Goal: Find specific page/section: Locate a particular part of the current website

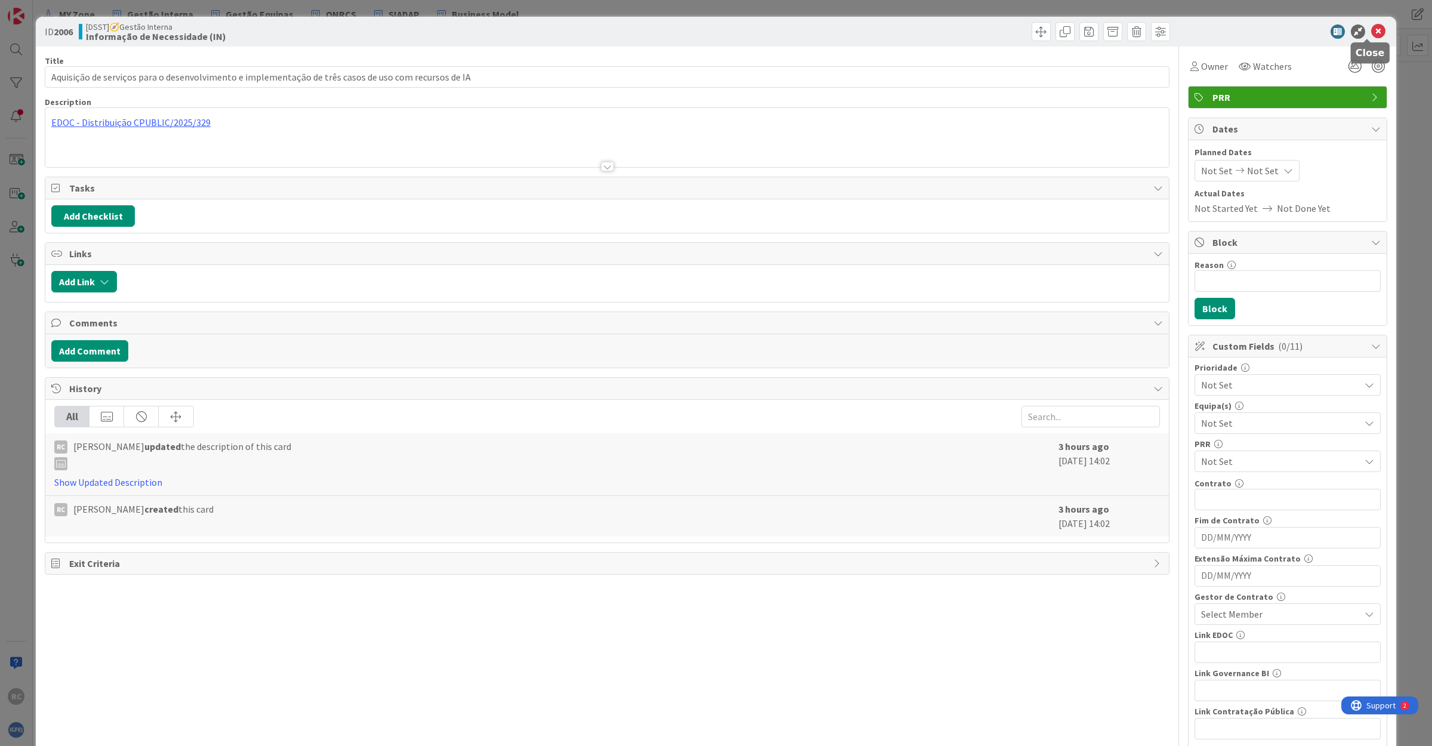
click at [1371, 27] on icon at bounding box center [1378, 31] width 14 height 14
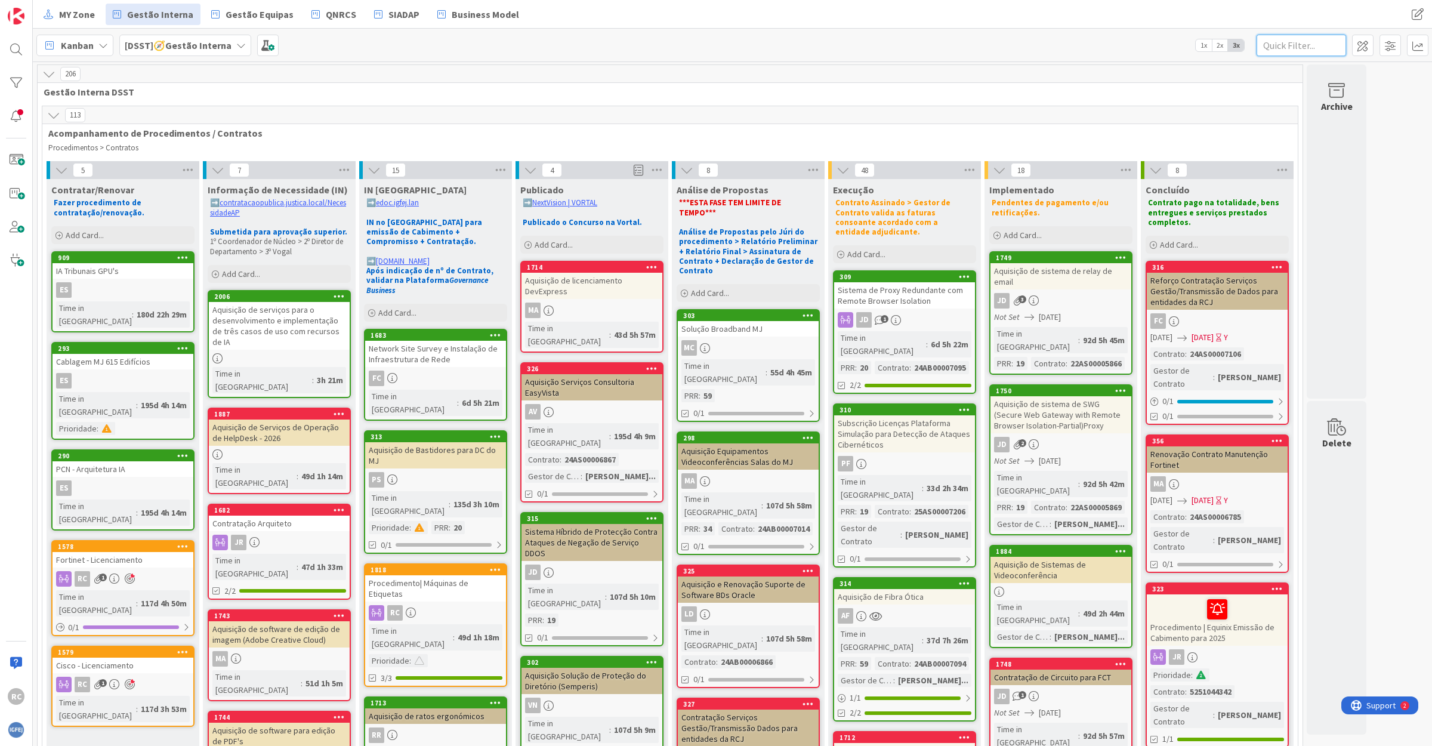
click at [1290, 47] on input "text" at bounding box center [1301, 45] width 89 height 21
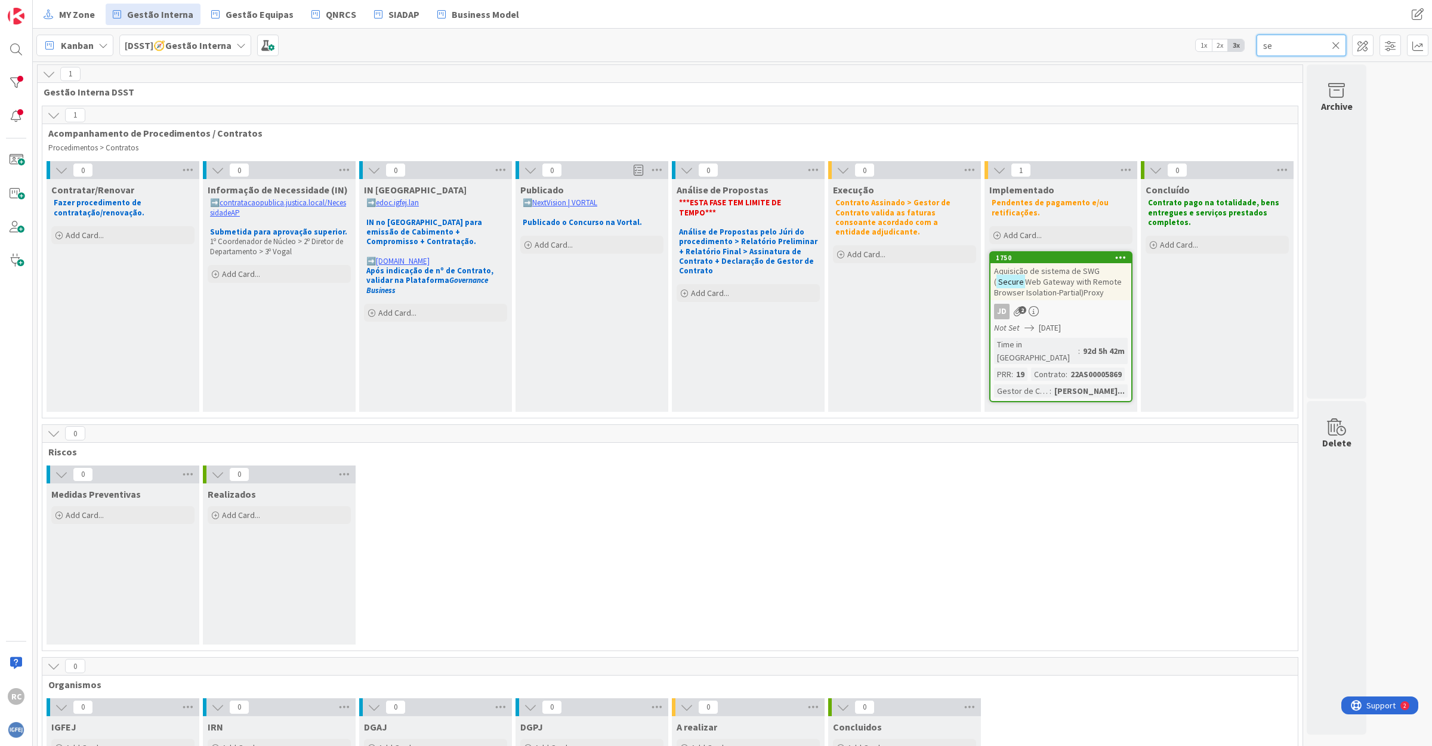
type input "s"
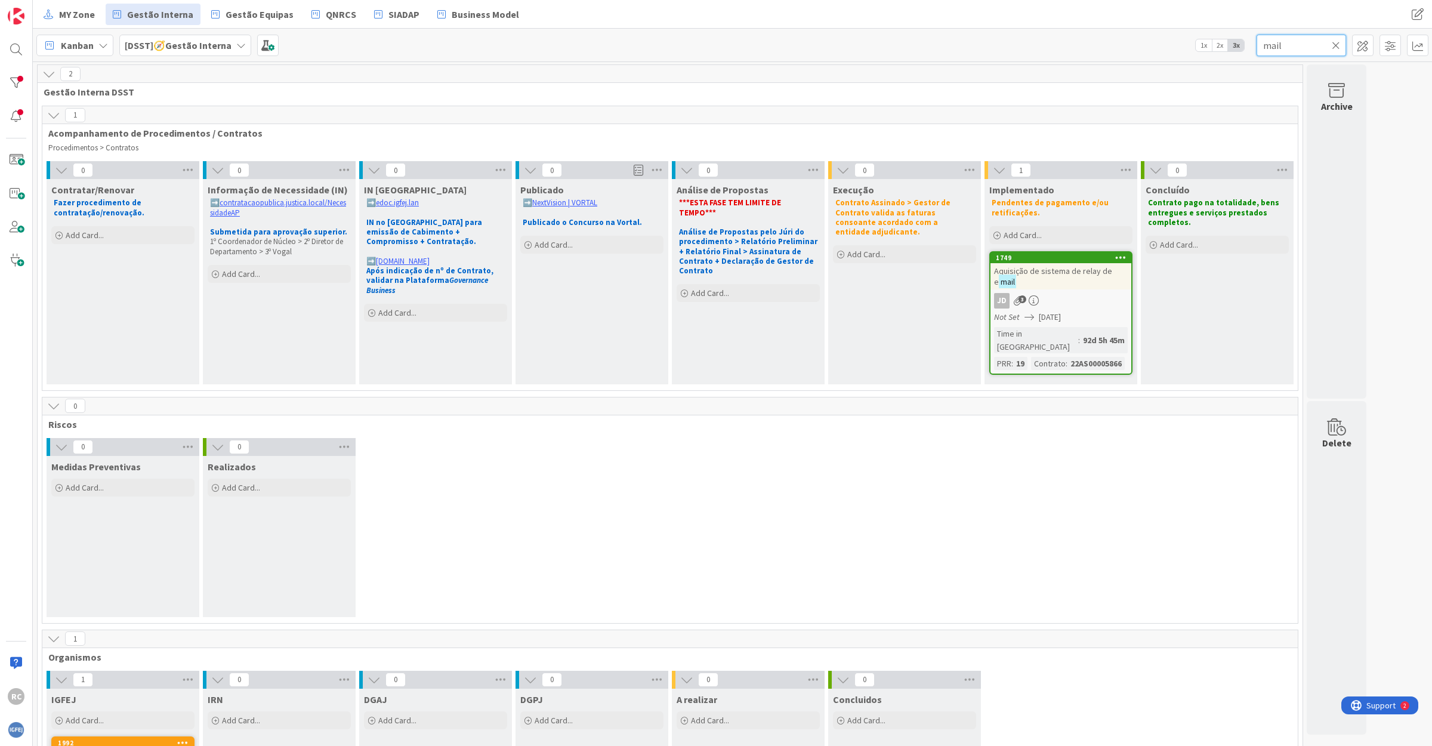
click at [1294, 45] on input "mail" at bounding box center [1301, 45] width 89 height 21
type input "r"
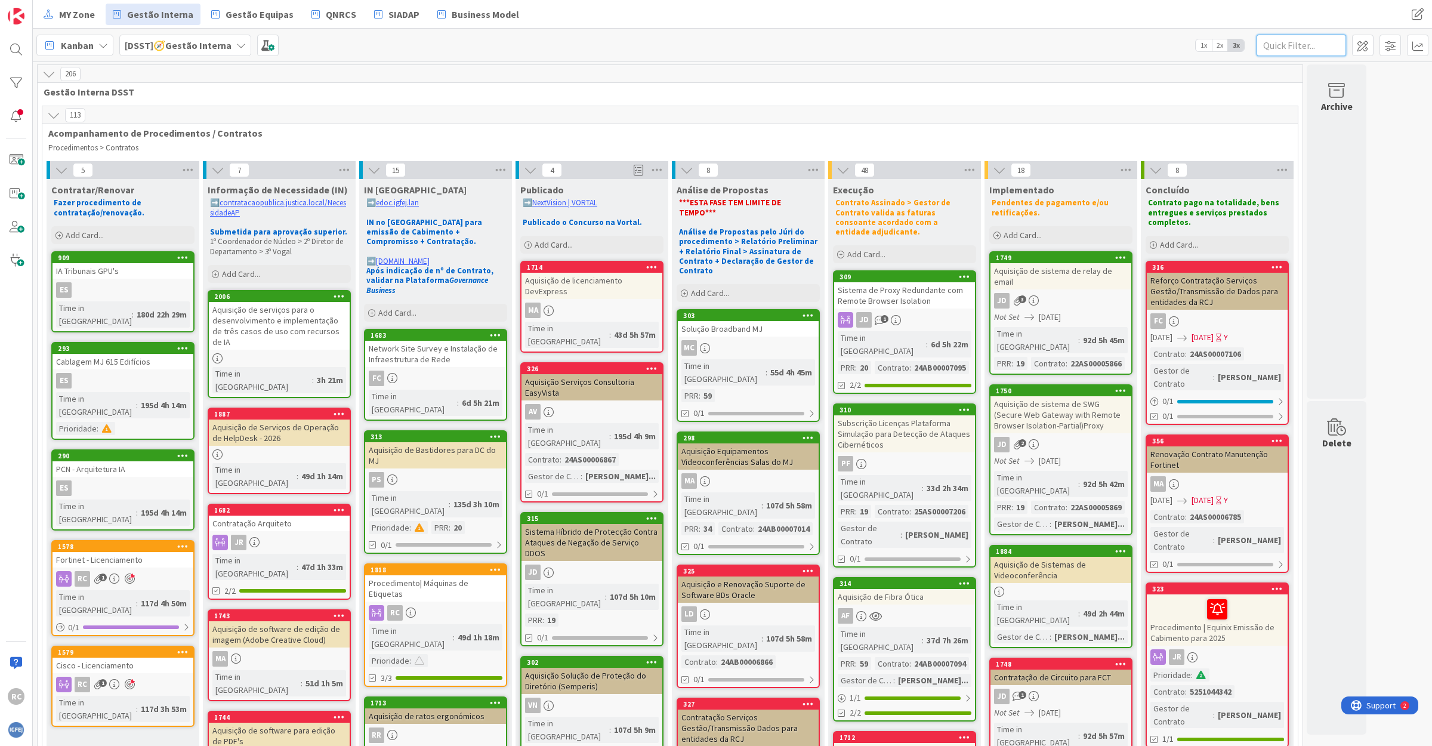
click at [1277, 45] on input "text" at bounding box center [1301, 45] width 89 height 21
type input "gatewa"
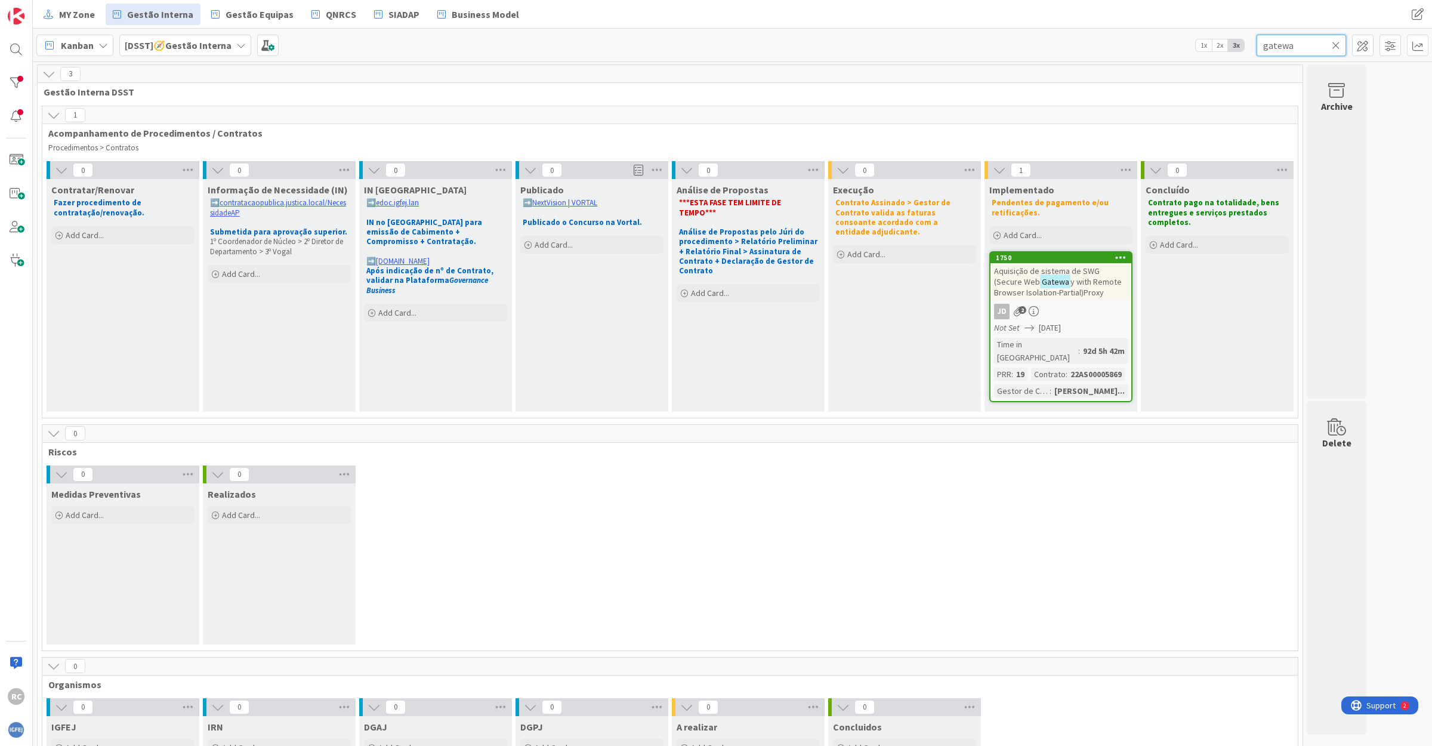
click at [1302, 42] on input "gatewa" at bounding box center [1301, 45] width 89 height 21
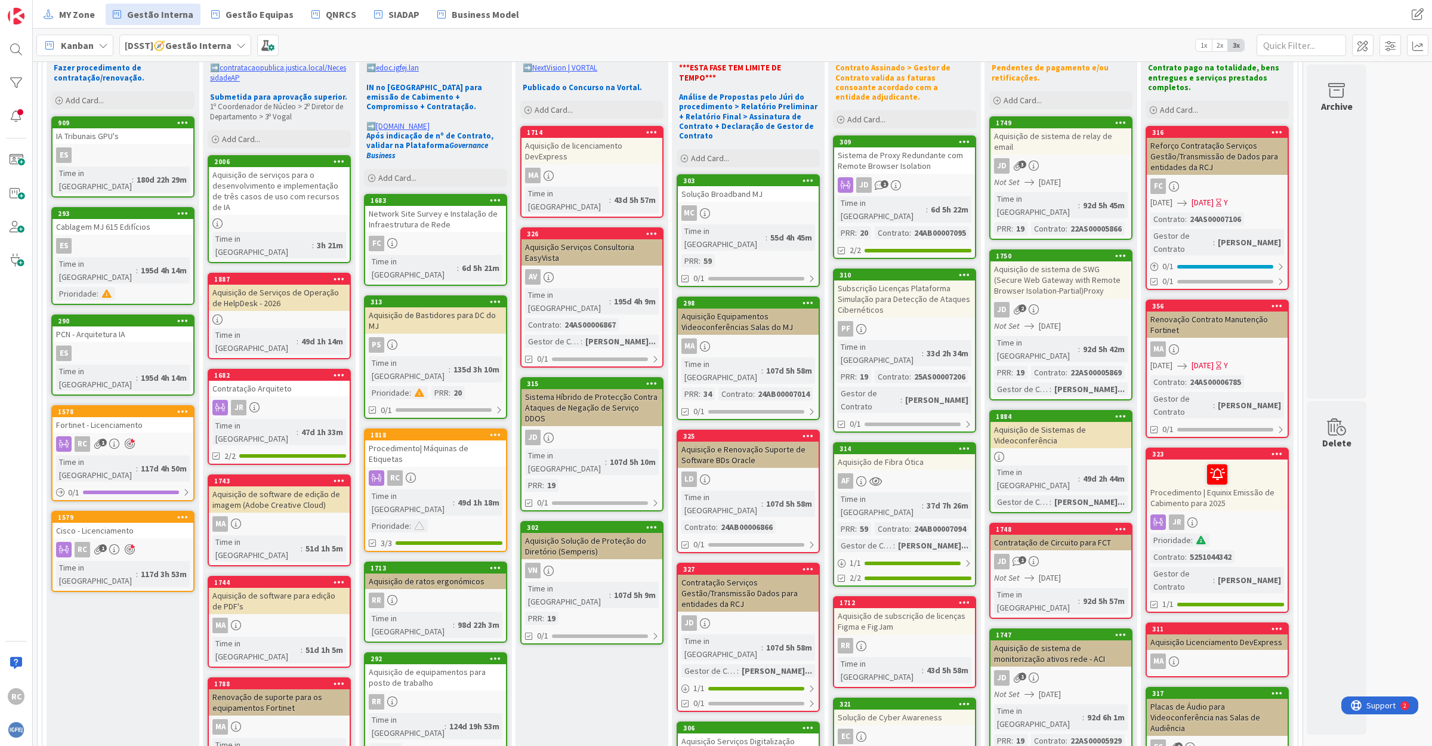
scroll to position [373, 0]
